Goal: Task Accomplishment & Management: Use online tool/utility

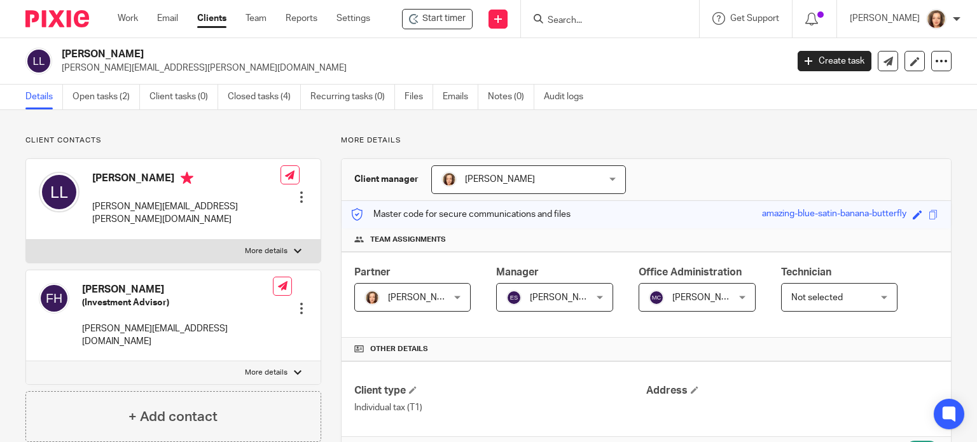
scroll to position [560, 0]
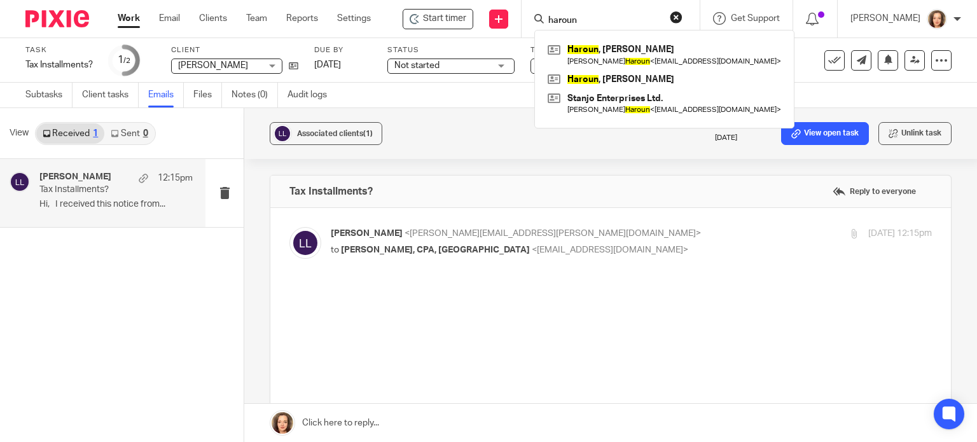
click at [580, 21] on input "haroun" at bounding box center [604, 20] width 115 height 11
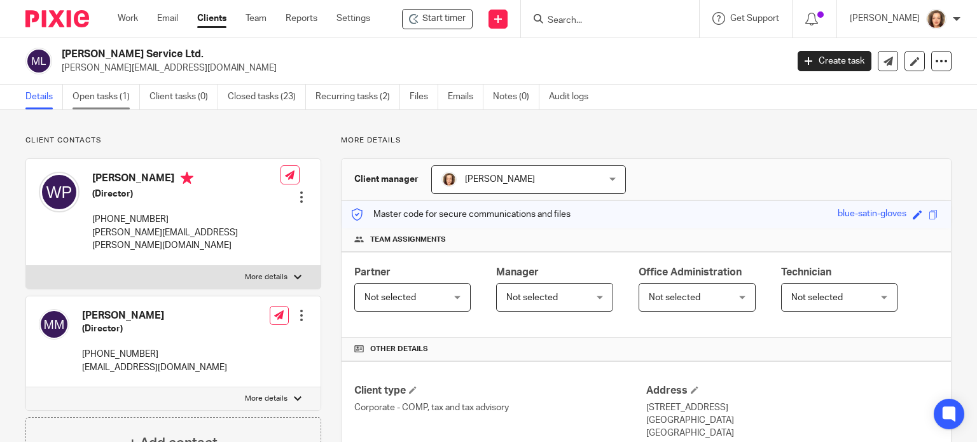
click at [107, 102] on link "Open tasks (1)" at bounding box center [106, 97] width 67 height 25
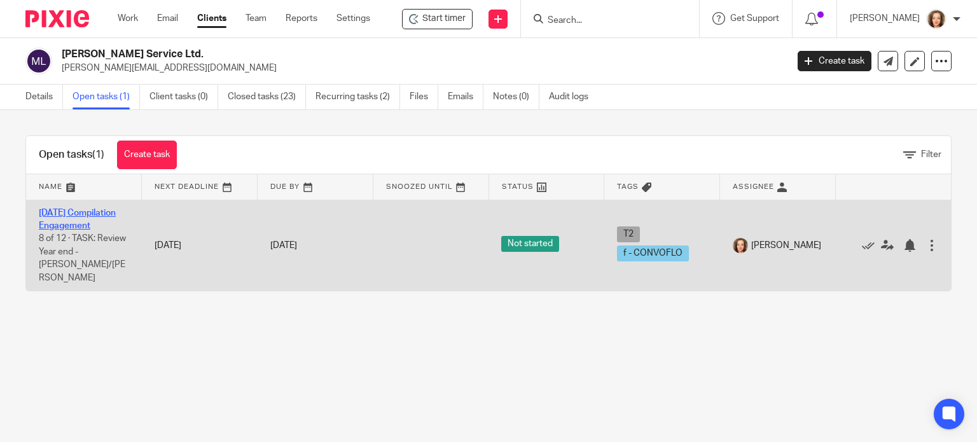
click at [74, 230] on link "2024-09-23 Compilation Engagement" at bounding box center [77, 220] width 77 height 22
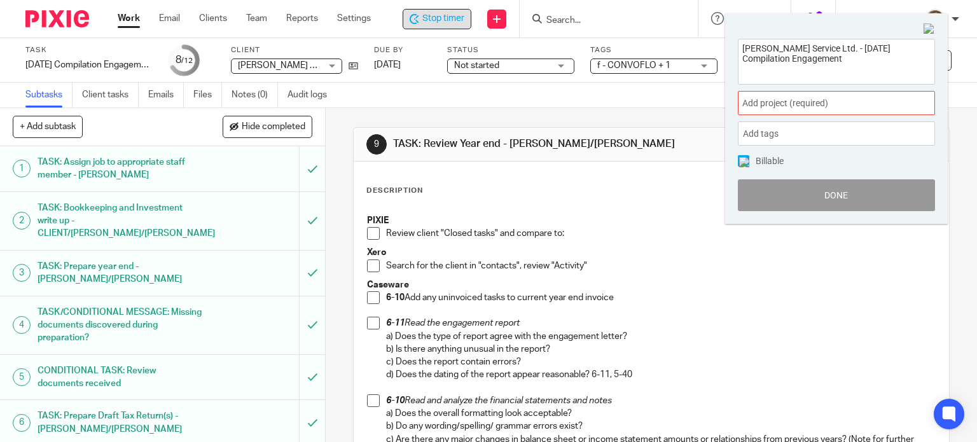
drag, startPoint x: 800, startPoint y: 57, endPoint x: 751, endPoint y: 60, distance: 49.7
click at [751, 60] on textarea "MW Crane Service Ltd. - 2024-09-23 Compilation Engagement" at bounding box center [837, 59] width 196 height 41
click at [733, 46] on div "MW Crane Service Ltd. - 2024-09-23 Compilation Engagement Add project (required…" at bounding box center [836, 125] width 223 height 199
click at [861, 60] on textarea "MW Crane Service Ltd. - 2024-09-23 Compilation Engagement" at bounding box center [837, 59] width 196 height 41
drag, startPoint x: 853, startPoint y: 60, endPoint x: 736, endPoint y: 36, distance: 119.7
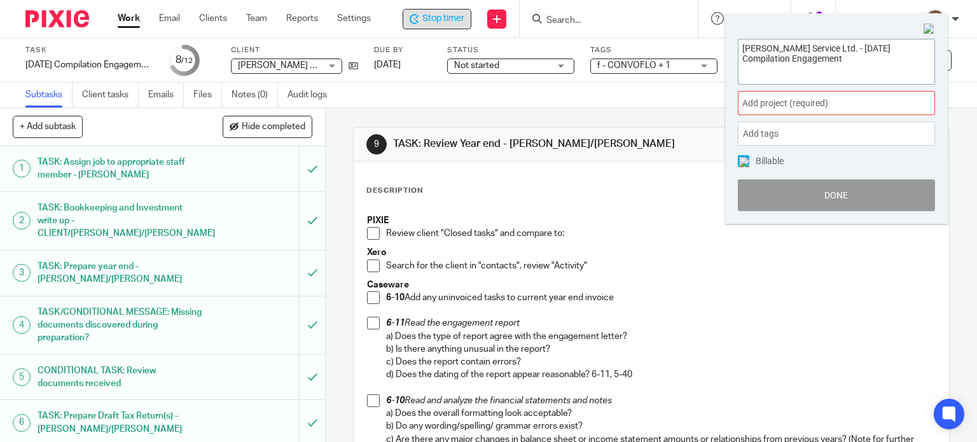
click at [736, 36] on div "MW Crane Service Ltd. - 2024-09-23 Compilation Engagement Add project (required…" at bounding box center [836, 125] width 223 height 199
click at [437, 99] on div "Subtasks Client tasks Emails Files Notes (0) Audit logs" at bounding box center [488, 95] width 977 height 25
click at [932, 29] on img at bounding box center [929, 29] width 11 height 11
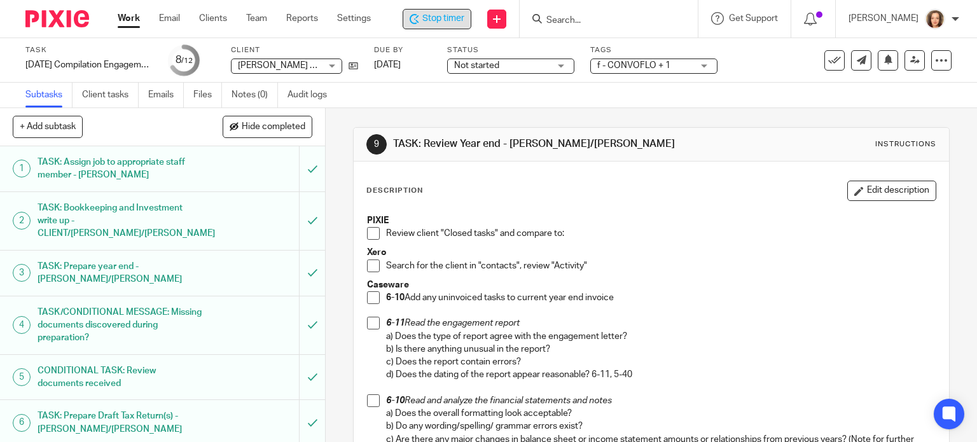
click at [598, 23] on input "Search" at bounding box center [602, 20] width 115 height 11
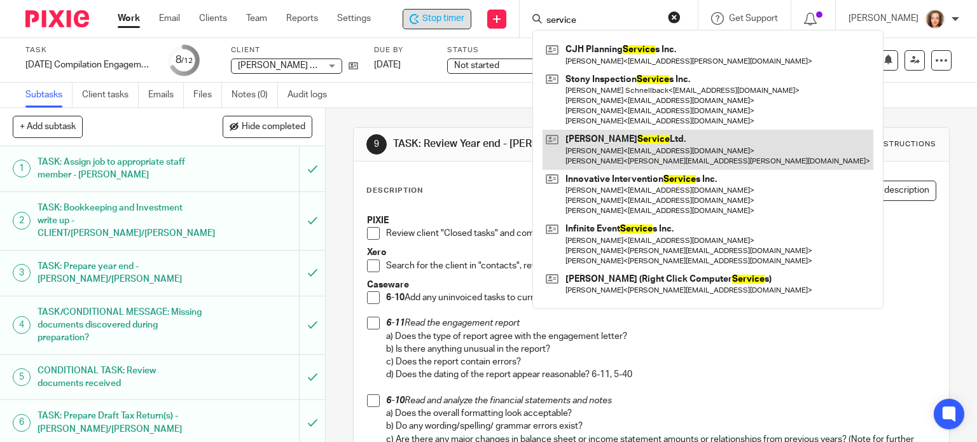
type input "service"
click at [611, 150] on link at bounding box center [708, 149] width 331 height 39
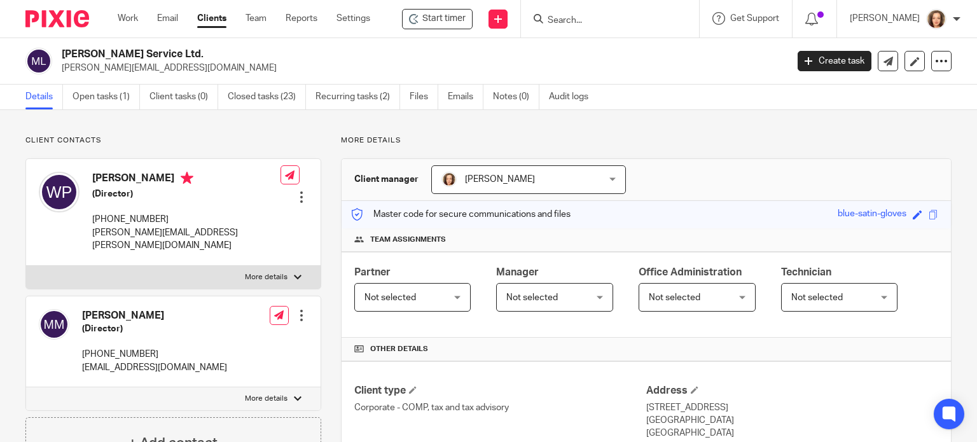
click at [594, 17] on input "Search" at bounding box center [604, 20] width 115 height 11
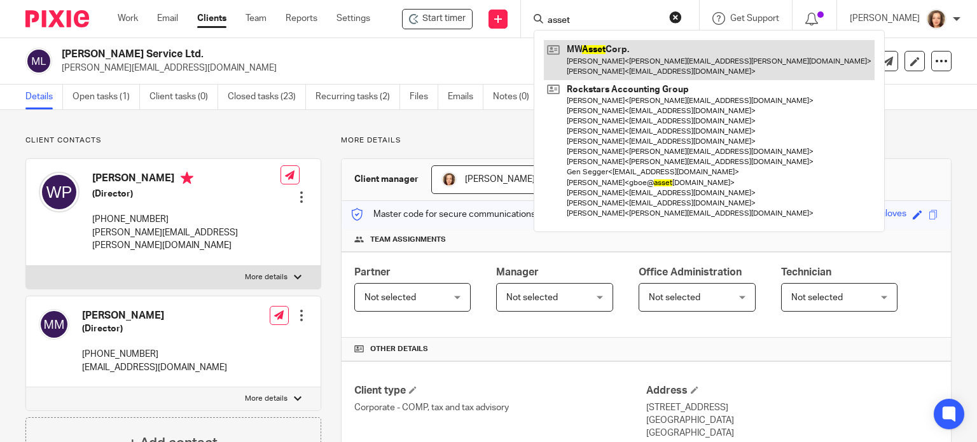
type input "asset"
click at [597, 64] on link at bounding box center [709, 59] width 331 height 39
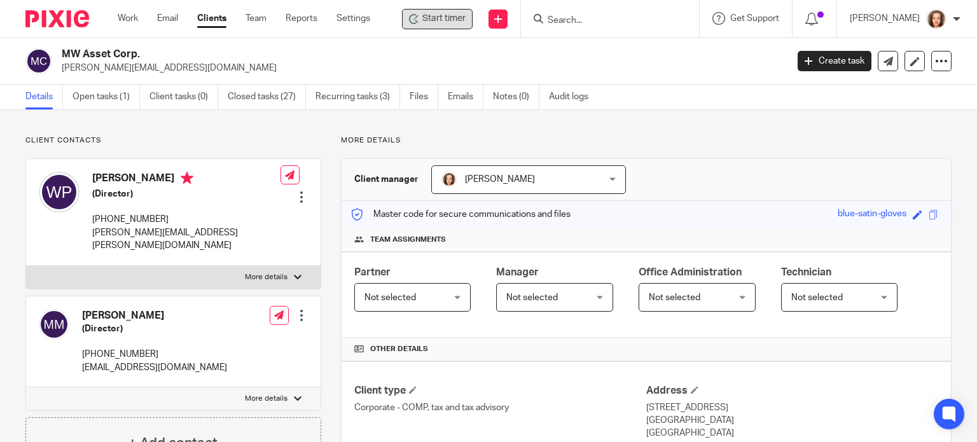
click at [458, 22] on span "Start timer" at bounding box center [444, 18] width 43 height 13
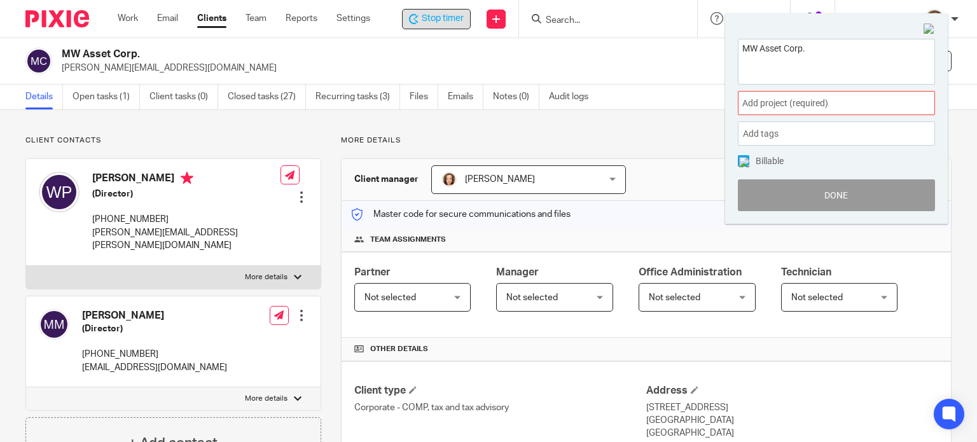
click at [932, 27] on img at bounding box center [929, 29] width 11 height 11
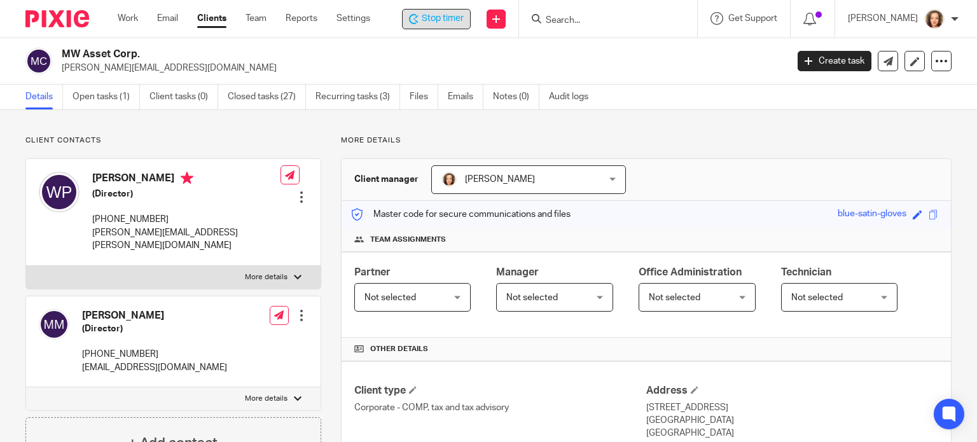
click at [450, 18] on span "Stop timer" at bounding box center [443, 18] width 42 height 13
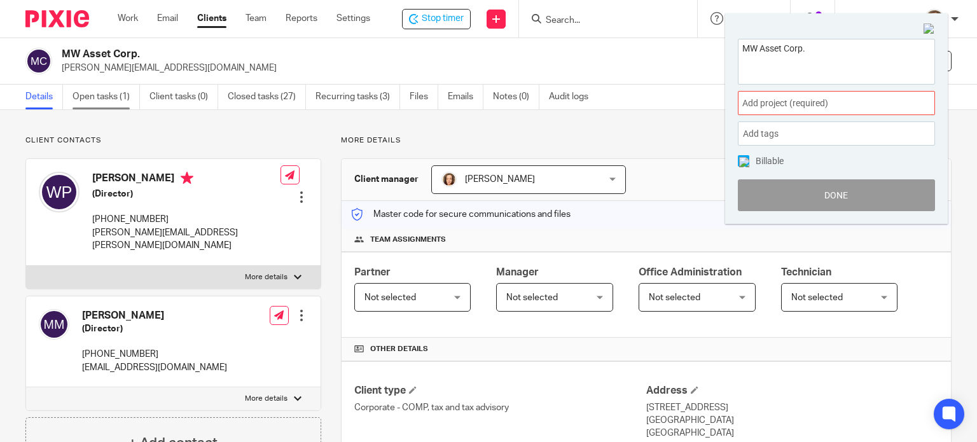
click at [109, 97] on link "Open tasks (1)" at bounding box center [106, 97] width 67 height 25
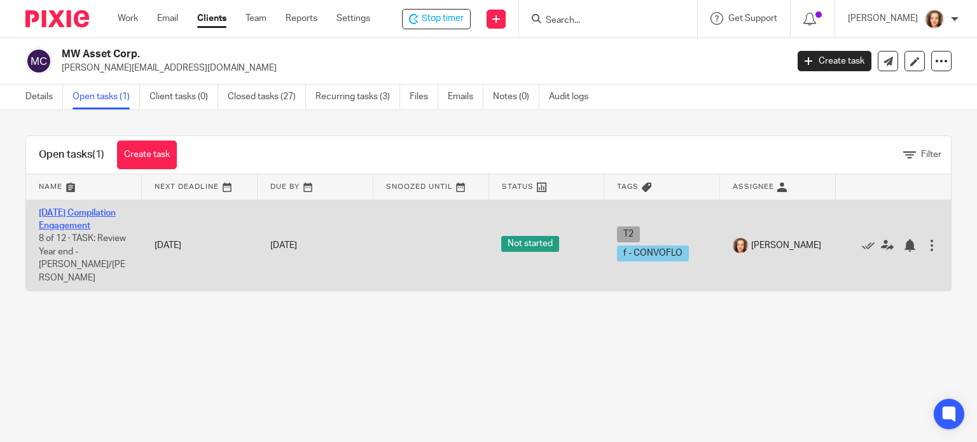
click at [68, 230] on link "[DATE] Compilation Engagement" at bounding box center [77, 220] width 77 height 22
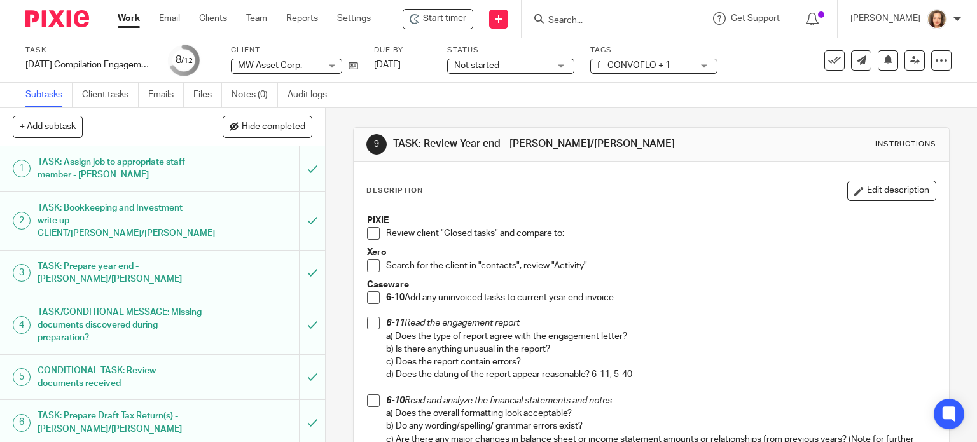
click at [442, 19] on span "Start timer" at bounding box center [444, 18] width 43 height 13
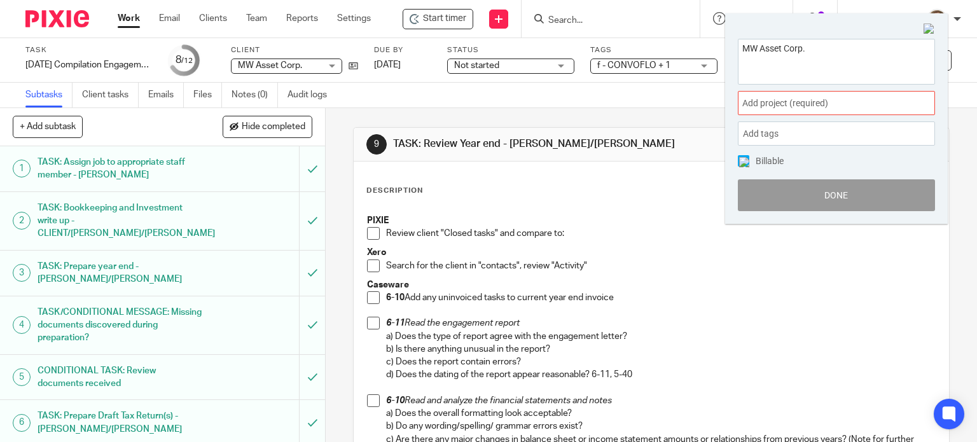
click at [932, 32] on img at bounding box center [929, 29] width 11 height 11
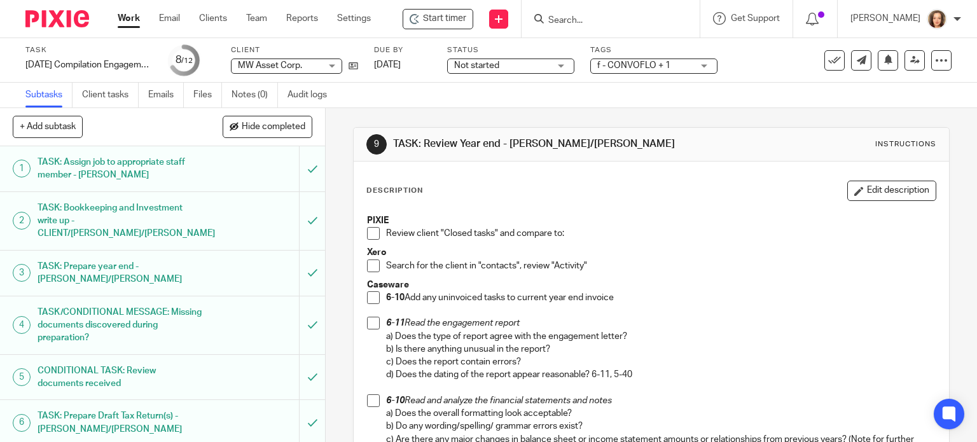
click at [437, 101] on div "Subtasks Client tasks Emails Files Notes (0) Audit logs" at bounding box center [488, 95] width 977 height 25
click at [438, 15] on span "Start timer" at bounding box center [444, 18] width 43 height 13
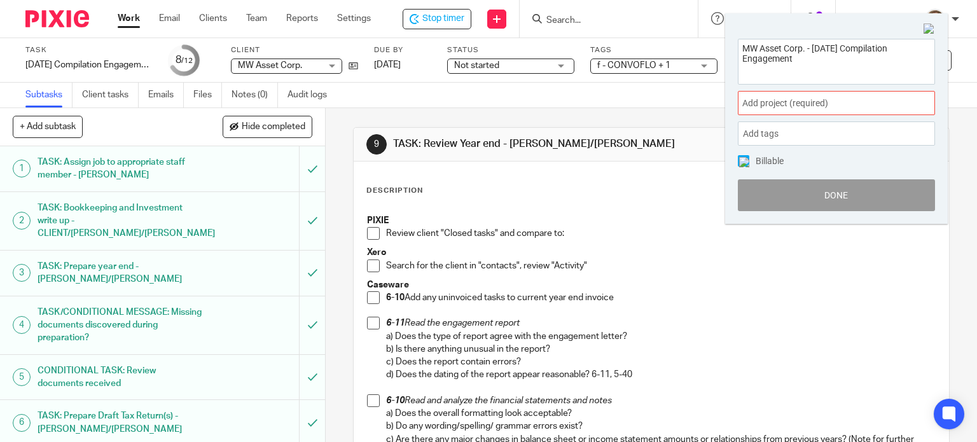
drag, startPoint x: 797, startPoint y: 57, endPoint x: 722, endPoint y: 37, distance: 78.4
click at [722, 37] on body "Work Email Clients Team Reports Settings Work Email Clients Team Reports Settin…" at bounding box center [488, 221] width 977 height 442
